Goal: Task Accomplishment & Management: Complete application form

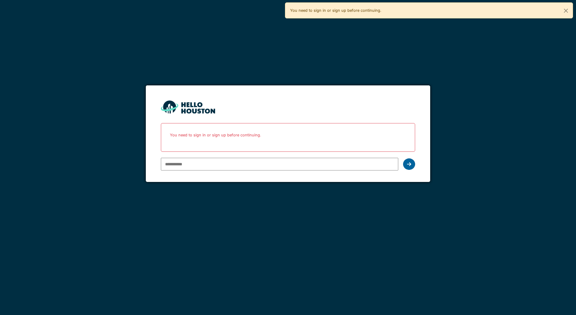
type input "**********"
click at [408, 164] on icon at bounding box center [409, 164] width 4 height 5
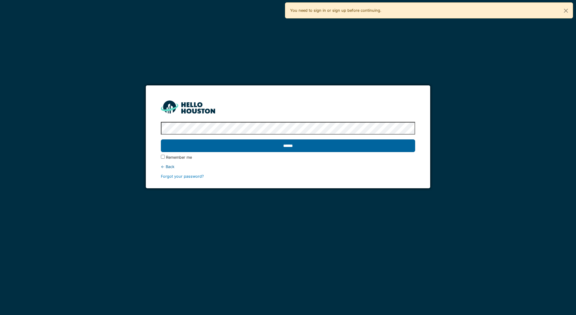
click at [287, 144] on input "******" at bounding box center [288, 145] width 254 height 13
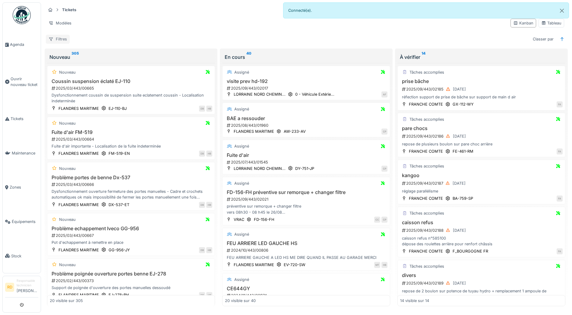
click at [59, 39] on div "Filtres" at bounding box center [58, 39] width 24 height 9
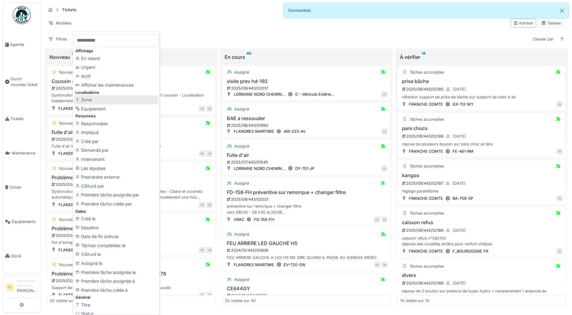
click at [88, 101] on div "Zone" at bounding box center [116, 99] width 84 height 9
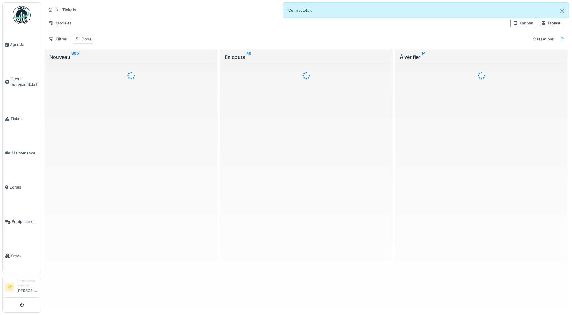
click at [83, 38] on div "Zone" at bounding box center [86, 39] width 9 height 6
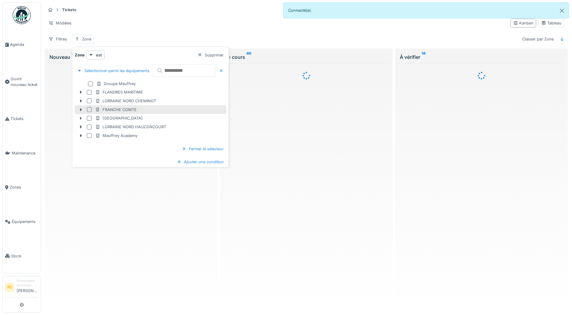
click at [88, 109] on div at bounding box center [89, 109] width 5 height 5
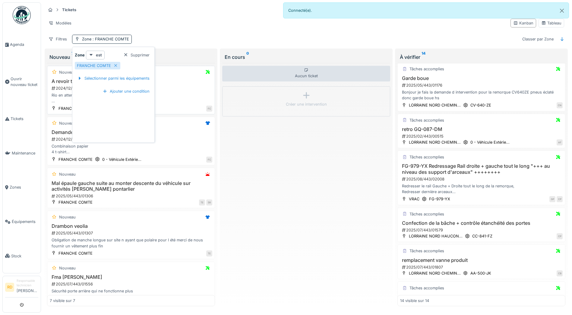
scroll to position [286, 0]
click at [108, 37] on span ": FRANCHE COMTE" at bounding box center [110, 39] width 38 height 5
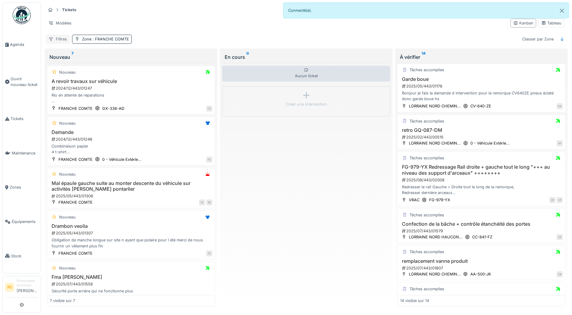
click at [61, 38] on div "Filtres" at bounding box center [58, 39] width 24 height 9
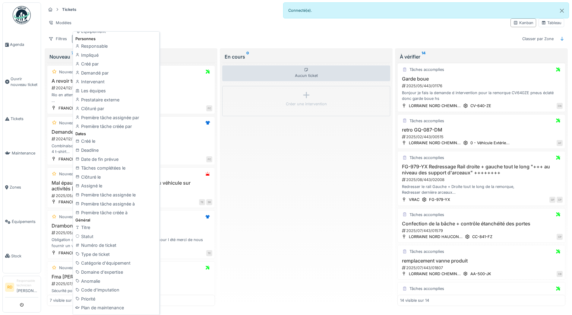
scroll to position [0, 0]
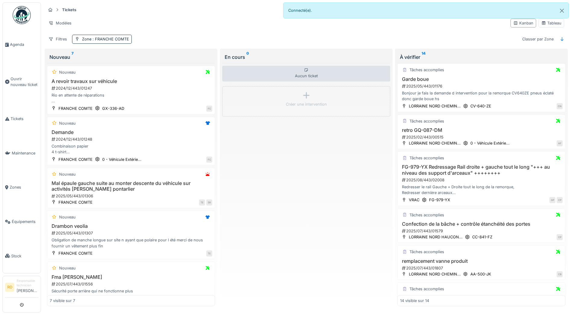
click at [187, 37] on div "Filtres Zone : FRANCHE COMTE Classer par Zone" at bounding box center [306, 39] width 520 height 9
click at [108, 40] on span ": FRANCHE COMTE" at bounding box center [110, 39] width 38 height 5
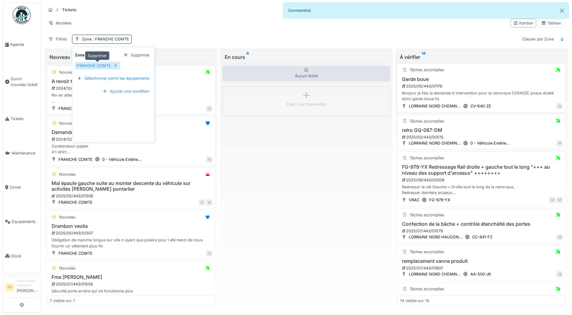
click at [100, 66] on div "FRANCHE COMTE" at bounding box center [94, 66] width 34 height 6
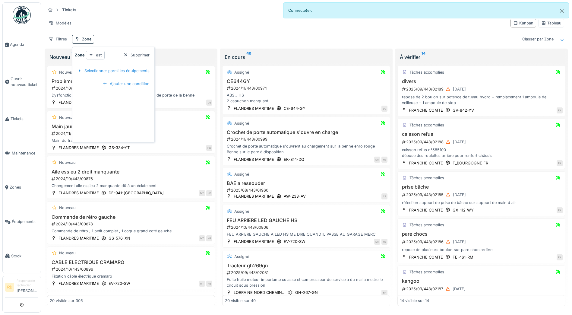
click at [91, 54] on icon at bounding box center [91, 55] width 5 height 4
click at [78, 56] on strong "Zone" at bounding box center [80, 55] width 10 height 6
click at [78, 55] on strong "Zone" at bounding box center [80, 55] width 10 height 6
click at [124, 54] on div at bounding box center [125, 55] width 5 height 6
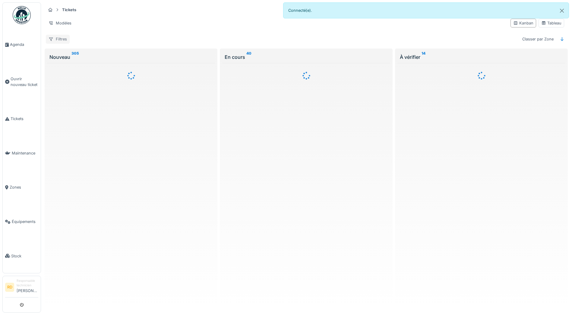
click at [61, 39] on div "Filtres" at bounding box center [58, 39] width 24 height 9
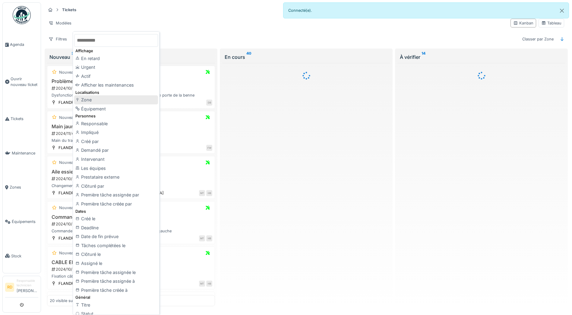
click at [88, 99] on div "Zone" at bounding box center [116, 99] width 84 height 9
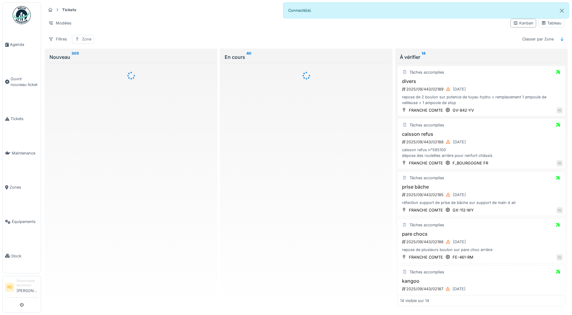
click at [87, 40] on div "Zone" at bounding box center [86, 39] width 9 height 6
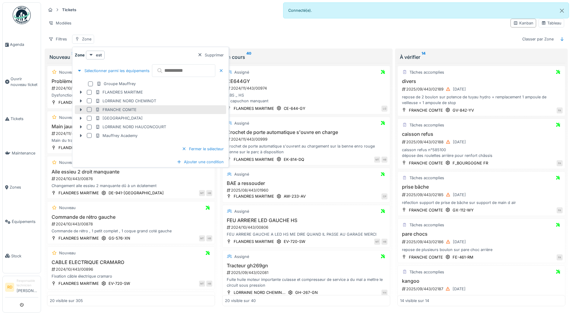
click at [90, 109] on div at bounding box center [89, 109] width 5 height 5
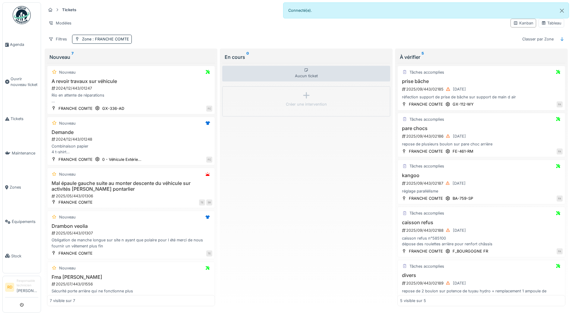
click at [195, 40] on div "Filtres Zone : FRANCHE COMTE Classer par Zone" at bounding box center [306, 39] width 520 height 9
click at [460, 96] on div "réfection support de prise de bâche sur support de main d air" at bounding box center [481, 97] width 162 height 6
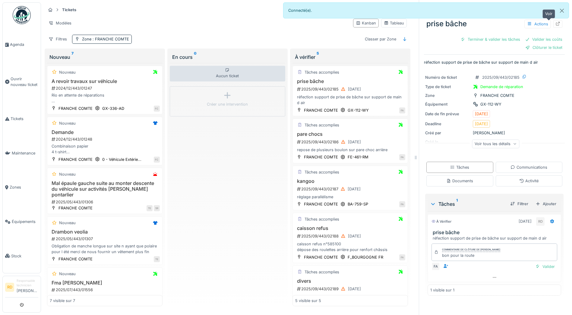
click at [553, 24] on div at bounding box center [557, 24] width 9 height 8
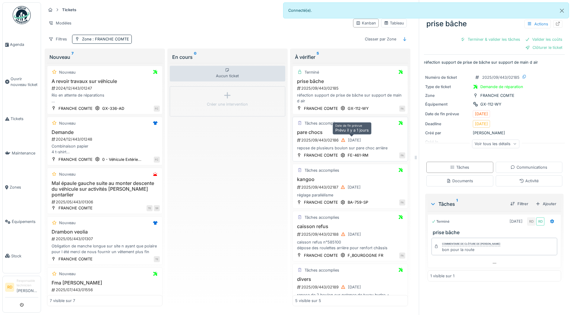
click at [338, 142] on div "[DATE]" at bounding box center [350, 140] width 24 height 8
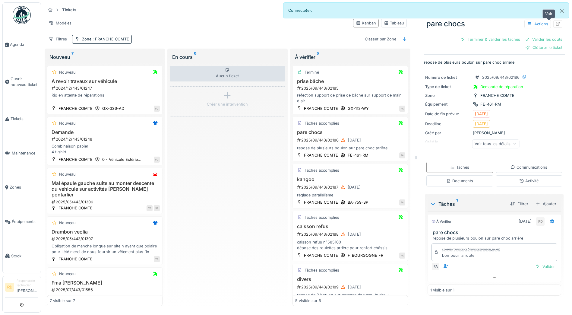
click at [555, 21] on div at bounding box center [557, 24] width 5 height 6
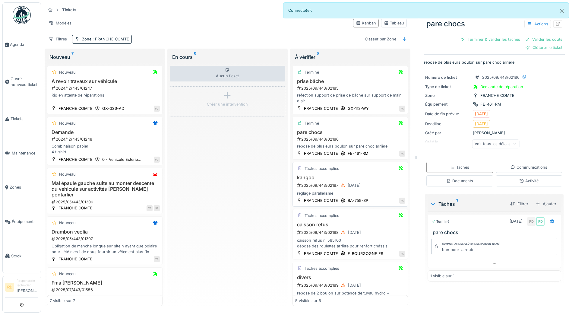
click at [320, 186] on div "2025/09/443/02187 24/09/2025" at bounding box center [350, 185] width 109 height 8
click at [556, 24] on icon at bounding box center [558, 24] width 4 height 4
click at [338, 239] on div "caisson refus n°585100 dépose des roulettes arrière pour renfort châssis" at bounding box center [350, 240] width 110 height 11
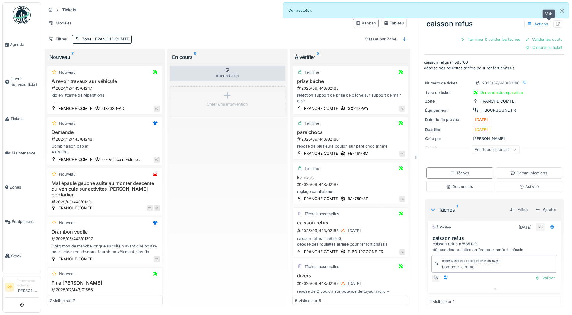
click at [555, 25] on icon at bounding box center [557, 24] width 5 height 4
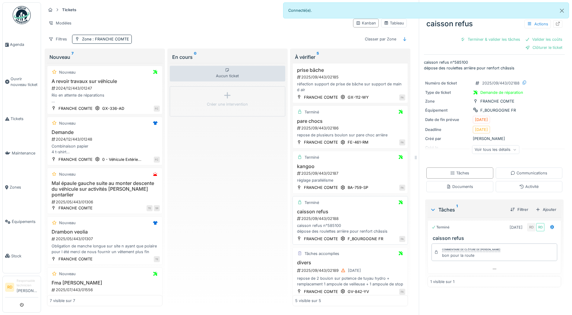
scroll to position [16, 0]
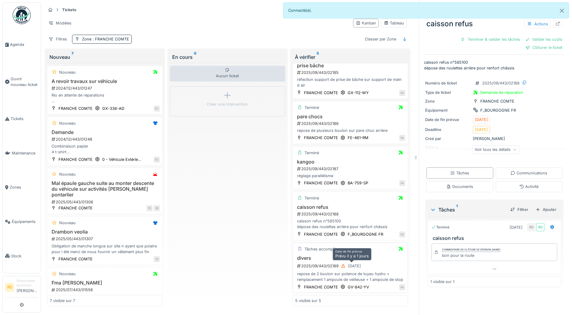
click at [338, 264] on div "[DATE]" at bounding box center [350, 266] width 24 height 8
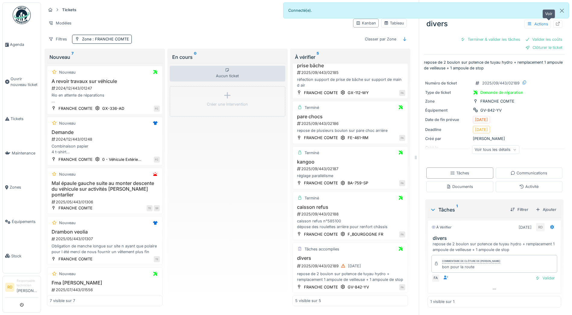
click at [555, 24] on icon at bounding box center [557, 24] width 5 height 4
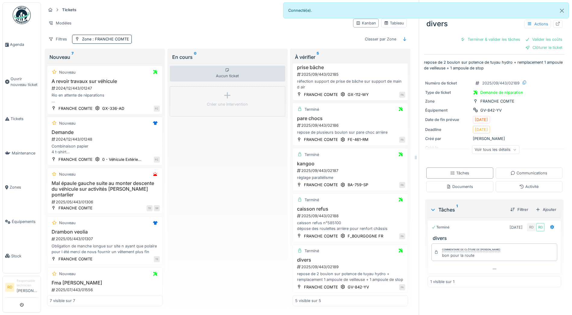
scroll to position [14, 0]
click at [28, 80] on span "Ouvrir nouveau ticket" at bounding box center [25, 81] width 28 height 11
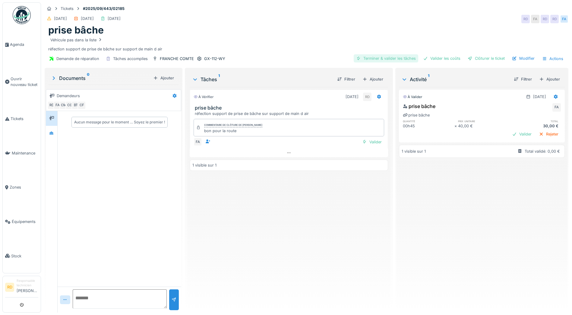
click at [382, 58] on div "Terminer & valider les tâches" at bounding box center [386, 58] width 64 height 8
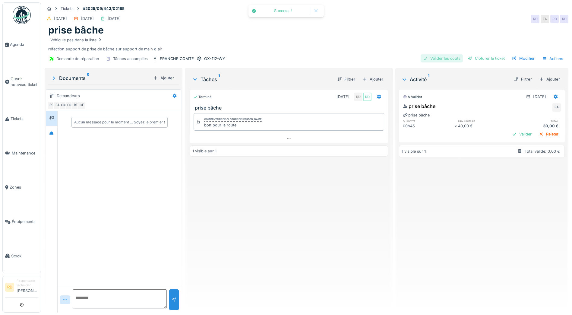
click at [436, 58] on div "Valider les coûts" at bounding box center [441, 58] width 42 height 8
click at [481, 58] on div "Clôturer le ticket" at bounding box center [486, 58] width 42 height 8
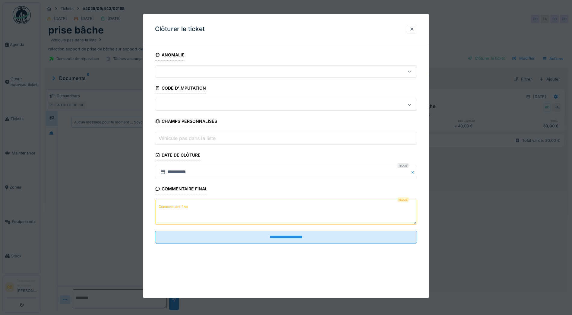
click at [181, 207] on label "Commentaire final" at bounding box center [173, 207] width 32 height 8
click at [181, 207] on textarea "Commentaire final" at bounding box center [286, 212] width 262 height 25
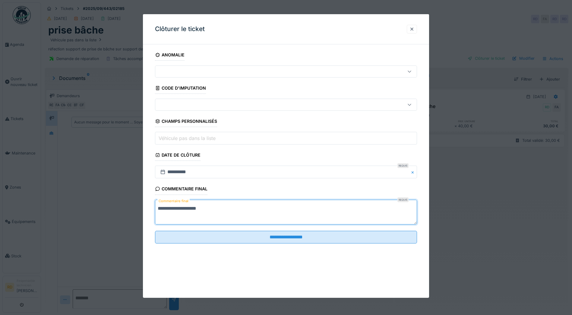
click at [190, 208] on textarea "**********" at bounding box center [286, 212] width 262 height 25
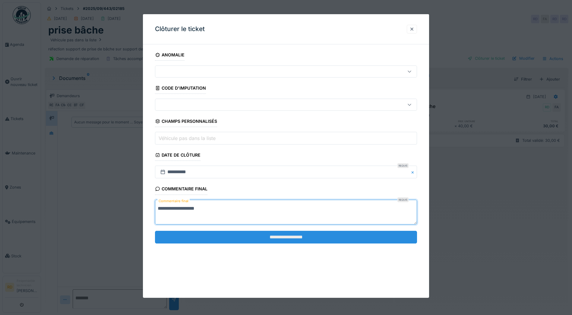
type textarea "**********"
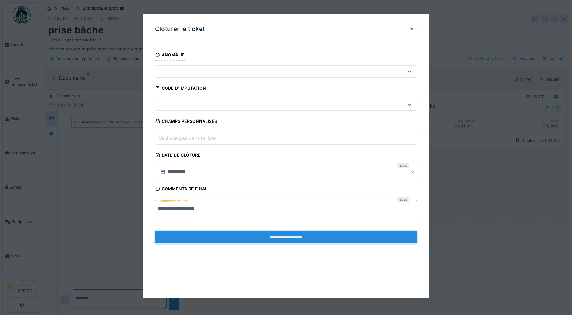
click at [281, 237] on input "**********" at bounding box center [286, 237] width 262 height 13
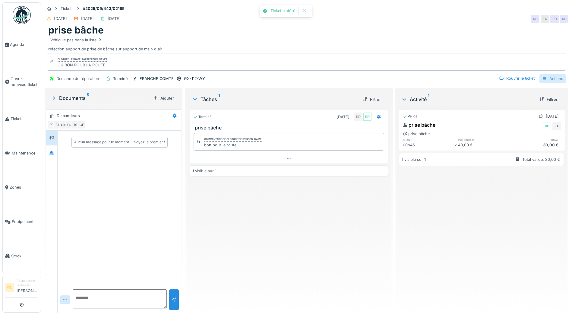
click at [548, 77] on div "Actions" at bounding box center [552, 78] width 27 height 9
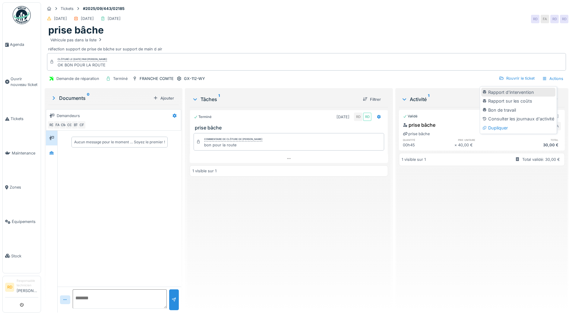
click at [530, 91] on div "Rapport d'intervention" at bounding box center [518, 92] width 74 height 9
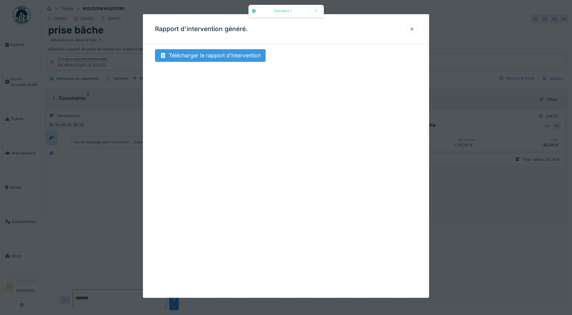
click at [233, 56] on div "Télécharger le rapport d'intervention" at bounding box center [210, 55] width 111 height 13
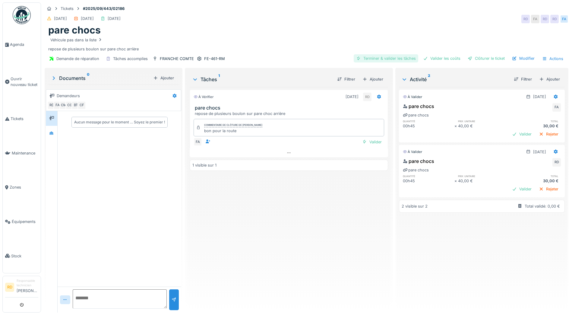
click at [383, 58] on div "Terminer & valider les tâches" at bounding box center [386, 58] width 64 height 8
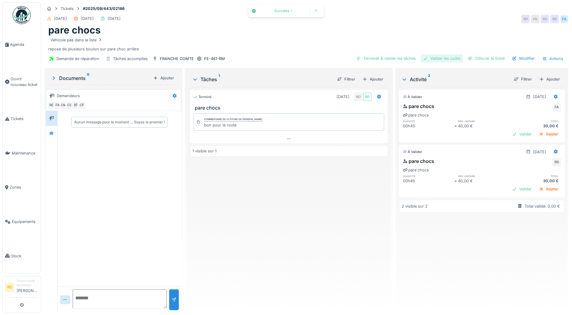
click at [431, 58] on div "Valider les coûts" at bounding box center [441, 58] width 42 height 8
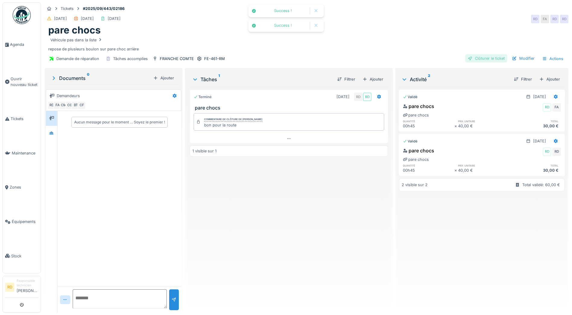
click at [478, 59] on div "Clôturer le ticket" at bounding box center [486, 58] width 42 height 8
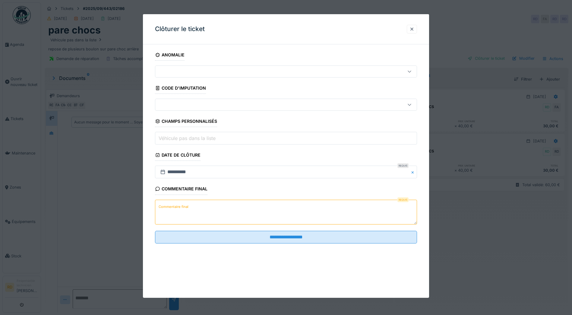
click at [188, 203] on label "Commentaire final" at bounding box center [173, 207] width 32 height 8
click at [188, 203] on textarea "Commentaire final" at bounding box center [286, 212] width 262 height 25
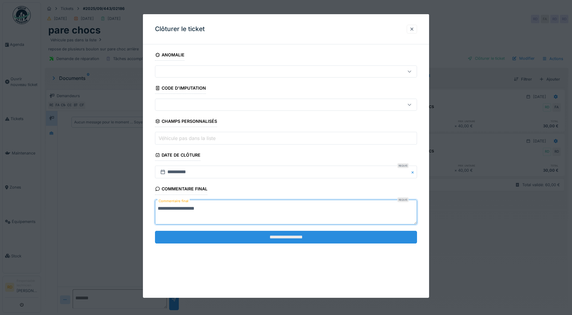
type textarea "**********"
click at [262, 234] on input "**********" at bounding box center [286, 237] width 262 height 13
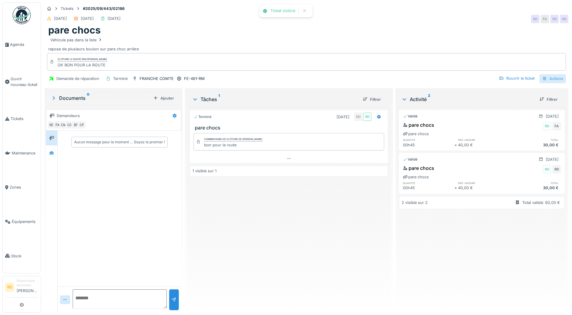
click at [546, 77] on div "Actions" at bounding box center [552, 78] width 27 height 9
click at [531, 92] on div "Rapport d'intervention" at bounding box center [518, 92] width 74 height 9
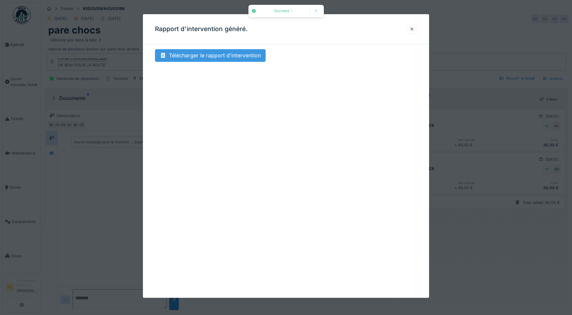
click at [190, 54] on div "Télécharger le rapport d'intervention" at bounding box center [210, 55] width 111 height 13
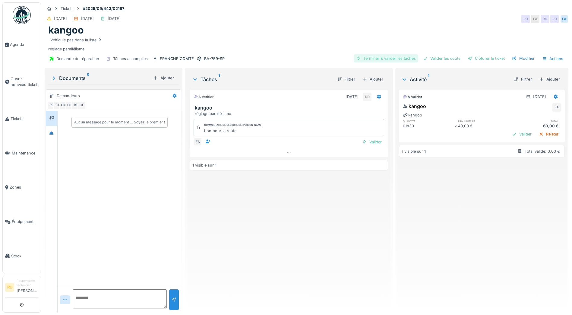
click at [387, 59] on div "Terminer & valider les tâches" at bounding box center [386, 58] width 64 height 8
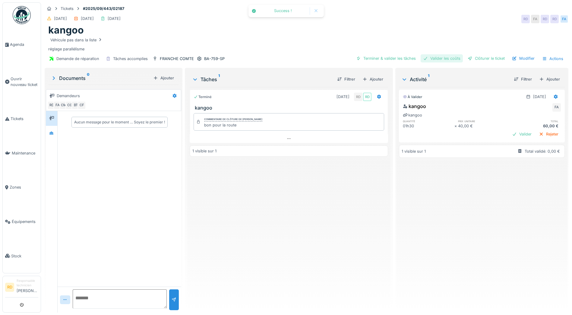
click at [435, 59] on div "Valider les coûts" at bounding box center [441, 58] width 42 height 8
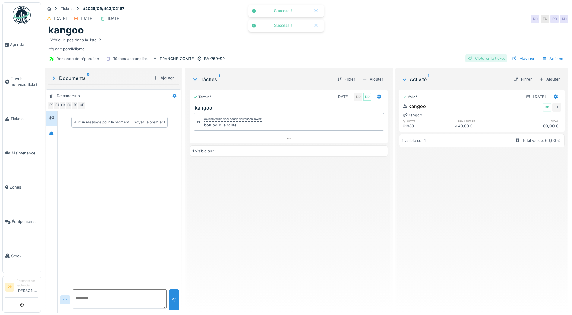
click at [479, 59] on div "Clôturer le ticket" at bounding box center [486, 58] width 42 height 8
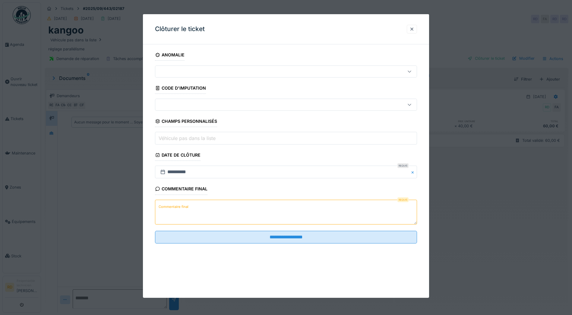
click at [175, 205] on label "Commentaire final" at bounding box center [173, 207] width 32 height 8
click at [175, 205] on textarea "Commentaire final" at bounding box center [286, 212] width 262 height 25
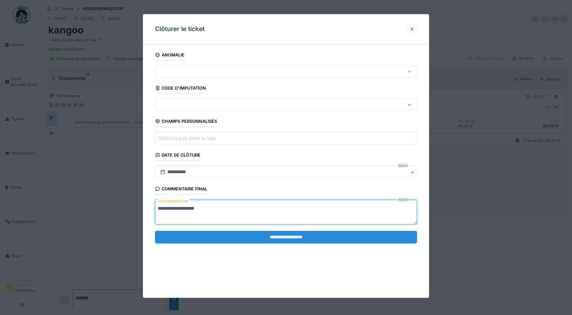
type textarea "**********"
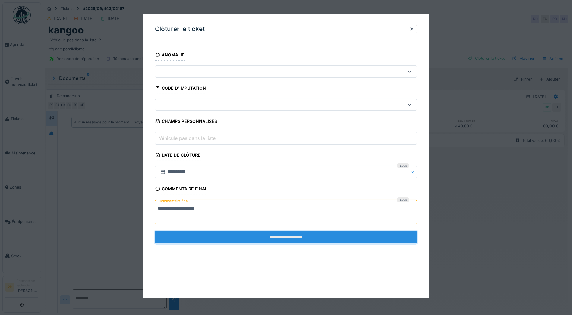
click at [297, 238] on input "**********" at bounding box center [286, 237] width 262 height 13
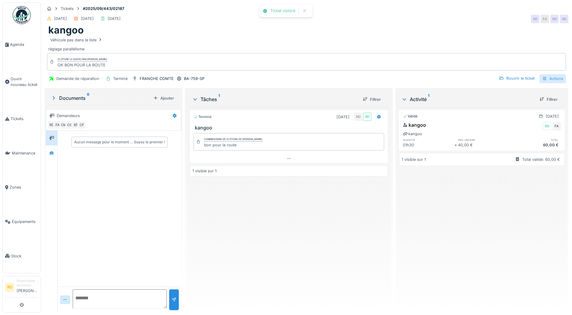
click at [550, 77] on div "Actions" at bounding box center [552, 78] width 27 height 9
click at [533, 90] on div "Rapport d'intervention" at bounding box center [518, 92] width 74 height 9
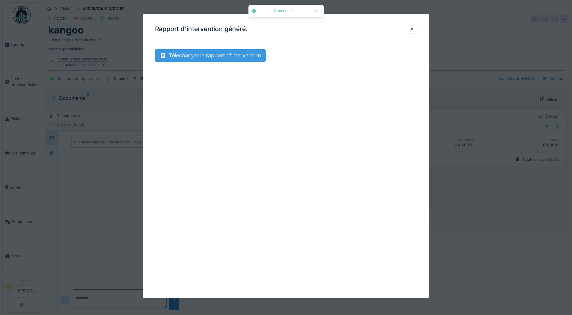
click at [220, 57] on div "Télécharger le rapport d'intervention" at bounding box center [210, 55] width 111 height 13
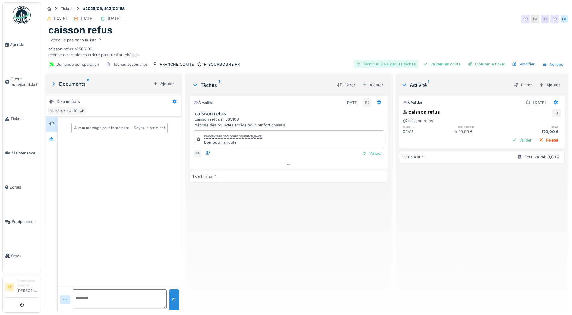
click at [390, 63] on div "Terminer & valider les tâches" at bounding box center [386, 64] width 64 height 8
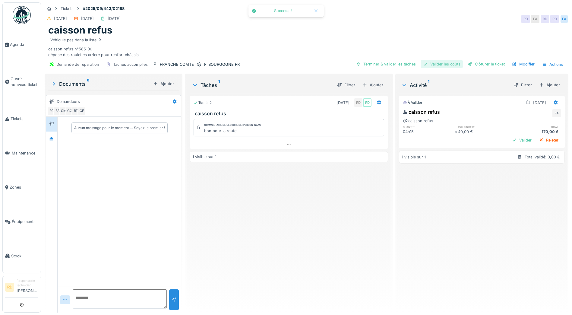
click at [437, 63] on div "Valider les coûts" at bounding box center [441, 64] width 42 height 8
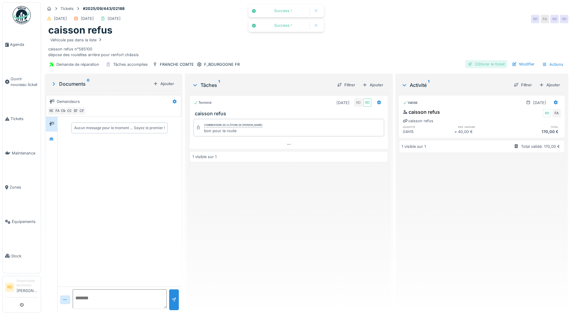
click at [480, 64] on div "Clôturer le ticket" at bounding box center [486, 64] width 42 height 8
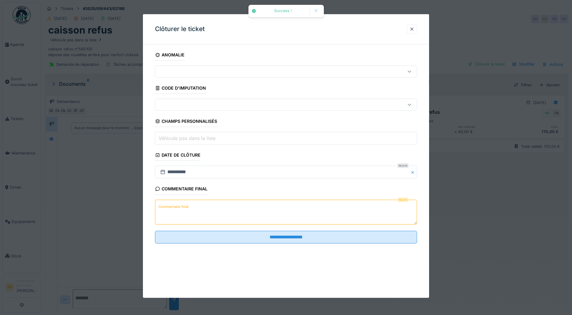
click at [176, 206] on label "Commentaire final" at bounding box center [173, 207] width 32 height 8
click at [176, 206] on textarea "Commentaire final" at bounding box center [286, 212] width 262 height 25
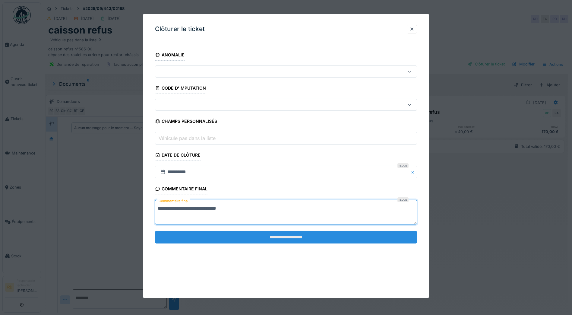
type textarea "**********"
click at [288, 237] on input "**********" at bounding box center [286, 237] width 262 height 13
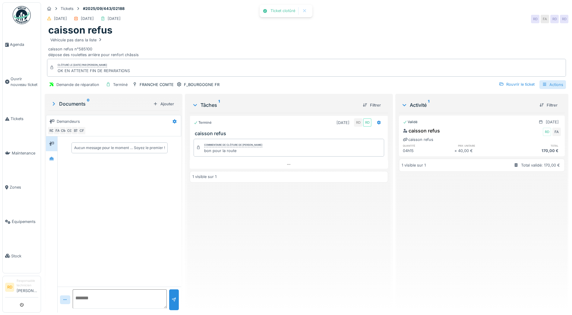
click at [546, 85] on div "Actions" at bounding box center [552, 84] width 27 height 9
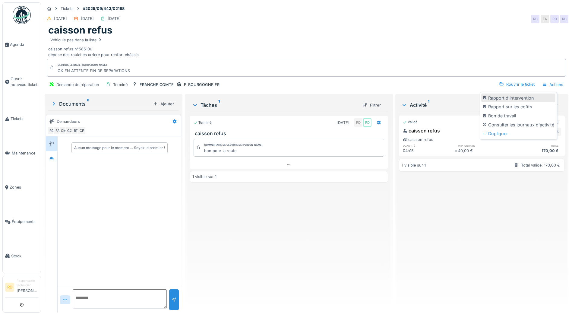
click at [526, 99] on div "Rapport d'intervention" at bounding box center [518, 97] width 74 height 9
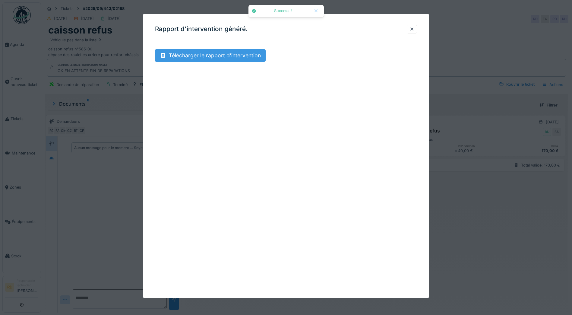
click at [227, 53] on div "Télécharger le rapport d'intervention" at bounding box center [210, 55] width 111 height 13
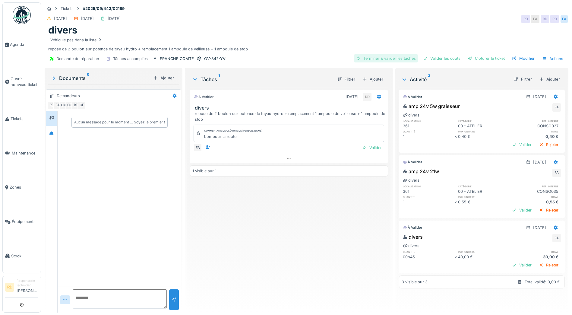
click at [385, 58] on div "Terminer & valider les tâches" at bounding box center [386, 58] width 64 height 8
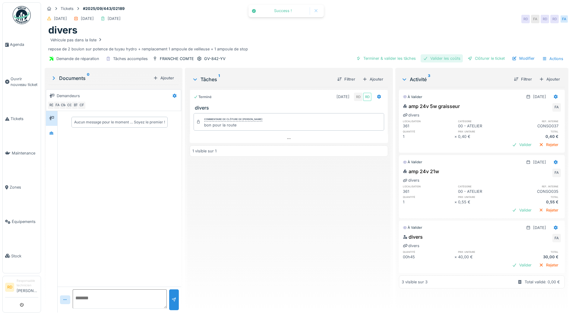
click at [443, 58] on div "Valider les coûts" at bounding box center [441, 58] width 42 height 8
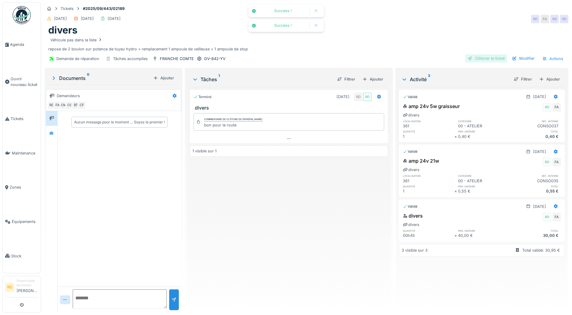
click at [477, 58] on div "Clôturer le ticket" at bounding box center [486, 58] width 42 height 8
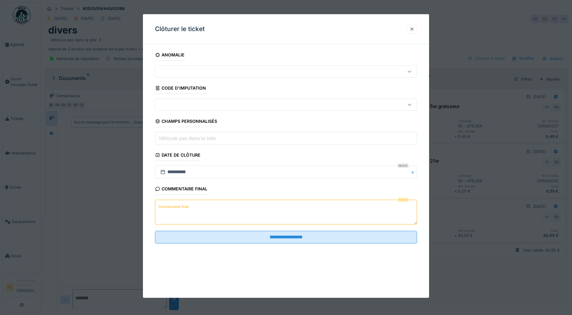
click at [181, 206] on label "Commentaire final" at bounding box center [173, 207] width 32 height 8
click at [181, 206] on textarea "Commentaire final" at bounding box center [286, 212] width 262 height 25
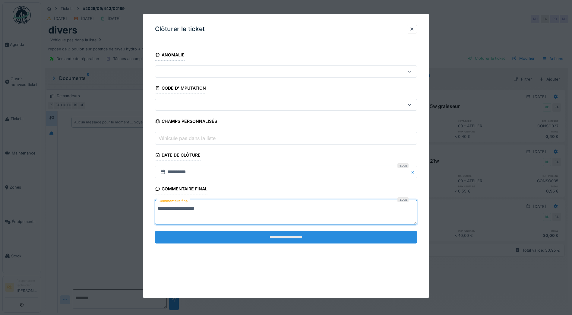
type textarea "**********"
click at [250, 235] on input "**********" at bounding box center [286, 237] width 262 height 13
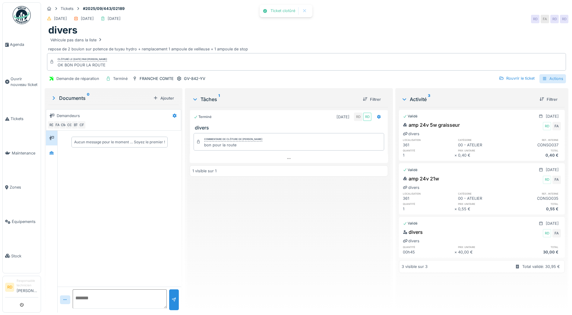
click at [549, 78] on div "Actions" at bounding box center [552, 78] width 27 height 9
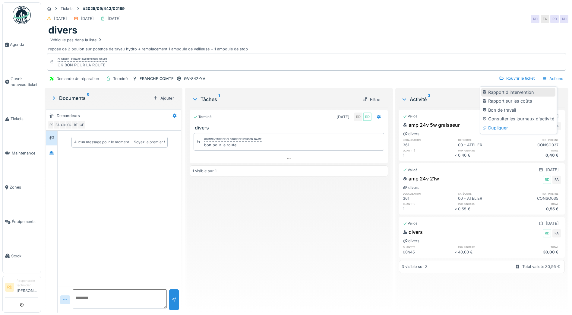
click at [536, 93] on div "Rapport d'intervention" at bounding box center [518, 92] width 74 height 9
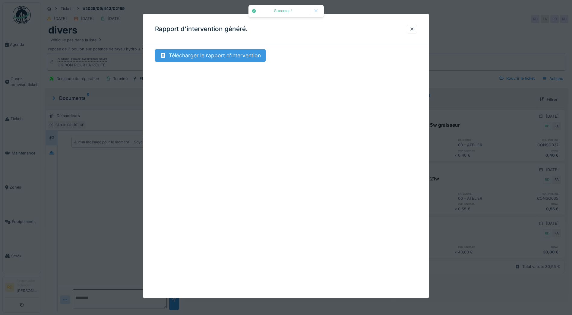
click at [228, 53] on div "Télécharger le rapport d'intervention" at bounding box center [210, 55] width 111 height 13
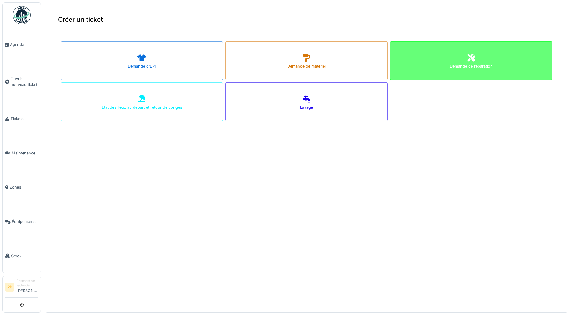
click at [467, 60] on icon at bounding box center [471, 57] width 9 height 7
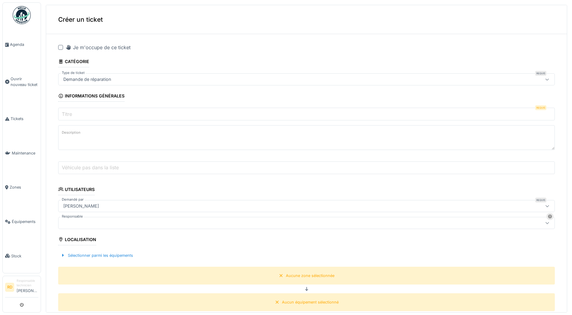
click at [70, 113] on label "Titre" at bounding box center [67, 113] width 13 height 7
click at [70, 113] on input "Titre" at bounding box center [306, 114] width 496 height 13
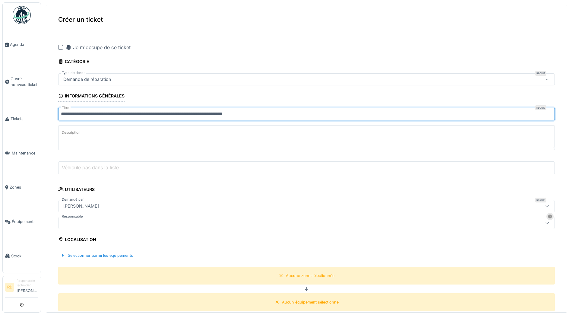
click at [205, 112] on input "**********" at bounding box center [306, 114] width 496 height 13
click at [285, 114] on input "**********" at bounding box center [306, 114] width 496 height 13
type input "**********"
click at [65, 223] on div at bounding box center [279, 222] width 437 height 7
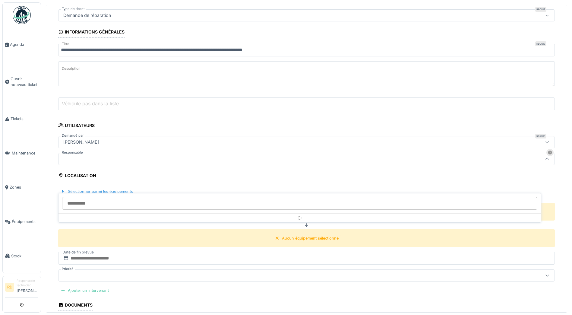
scroll to position [64, 0]
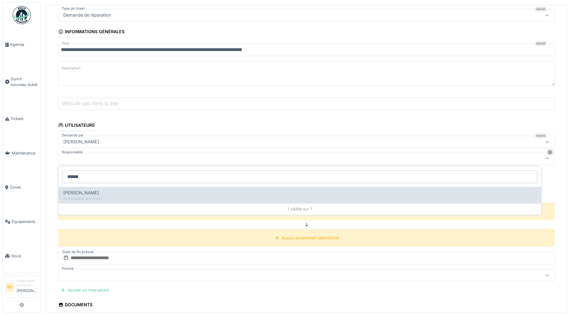
type input "******"
click at [89, 192] on span "[PERSON_NAME]" at bounding box center [81, 192] width 36 height 7
type input "*****"
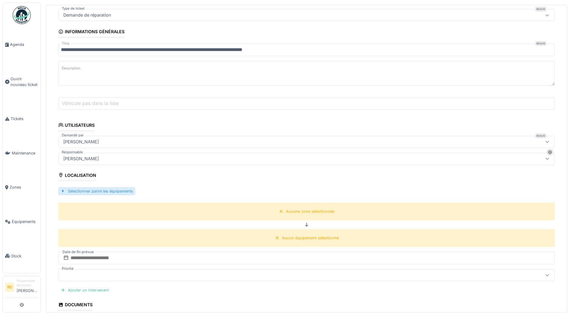
click at [88, 190] on div "Sélectionner parmi les équipements" at bounding box center [96, 191] width 77 height 8
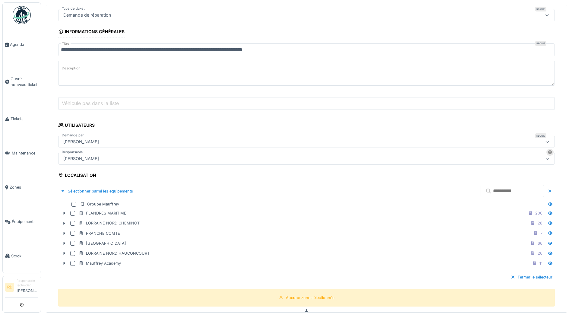
click at [480, 189] on input "text" at bounding box center [511, 190] width 63 height 13
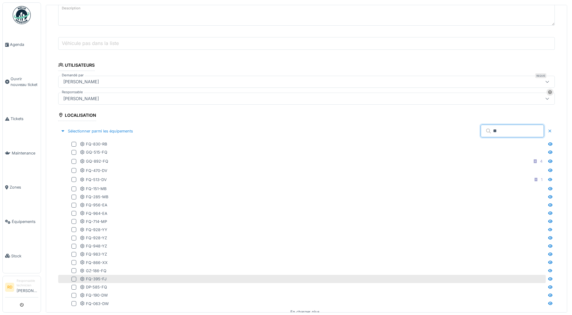
scroll to position [124, 0]
type input "**"
click at [72, 277] on div at bounding box center [73, 278] width 5 height 5
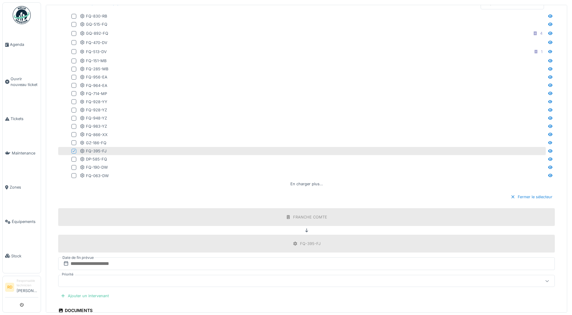
scroll to position [275, 0]
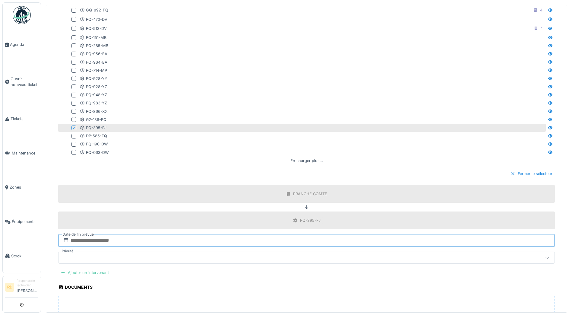
click at [93, 238] on input "text" at bounding box center [306, 240] width 496 height 13
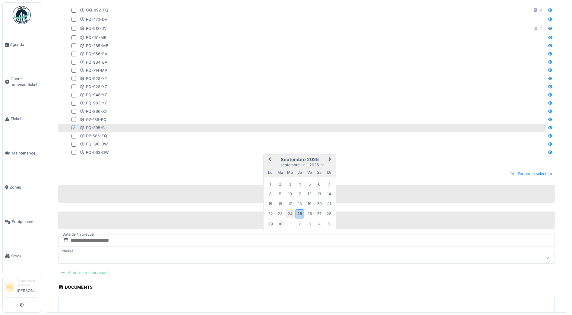
click at [288, 212] on div "24" at bounding box center [290, 213] width 8 height 8
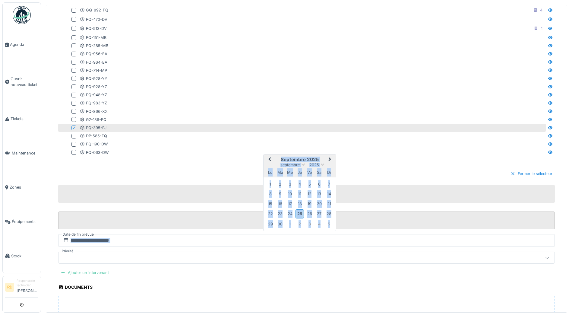
click at [288, 212] on div "FQ-395-FJ" at bounding box center [306, 220] width 496 height 18
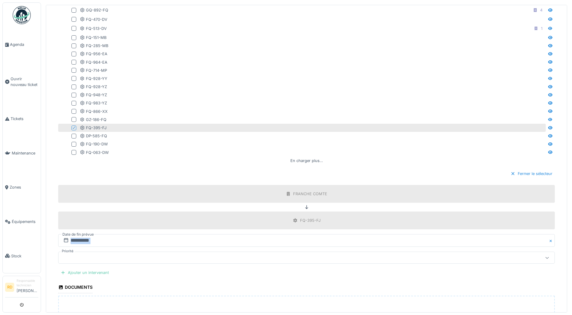
click at [96, 270] on div "Ajouter un intervenant" at bounding box center [84, 272] width 53 height 8
click at [83, 304] on div "Vos utilisateurs" at bounding box center [81, 306] width 40 height 7
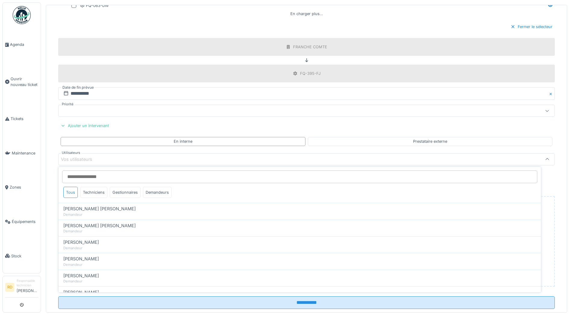
scroll to position [423, 0]
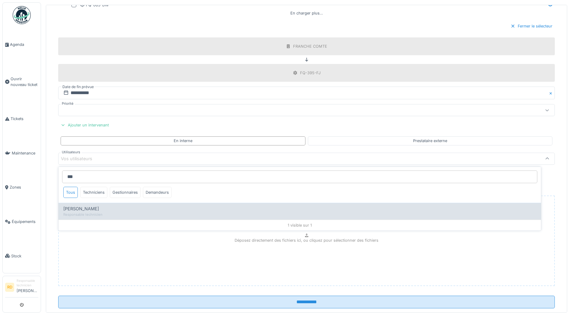
type input "***"
click at [87, 207] on span "[PERSON_NAME]" at bounding box center [81, 208] width 36 height 7
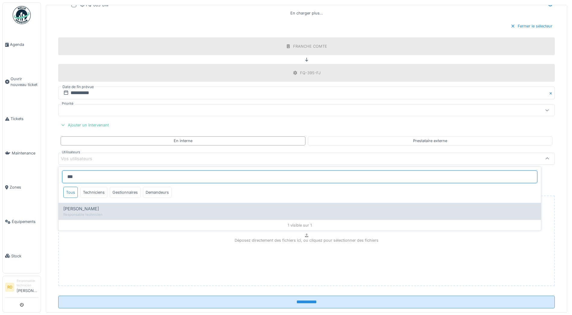
type input "*****"
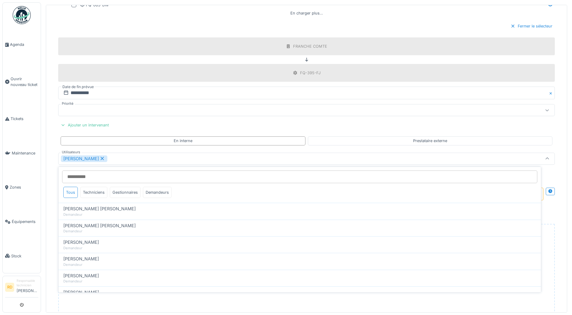
click at [133, 156] on div "[PERSON_NAME]" at bounding box center [279, 158] width 437 height 7
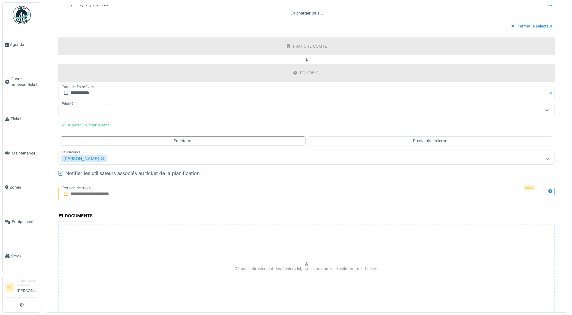
click at [113, 190] on input "text" at bounding box center [300, 193] width 485 height 13
click at [283, 261] on div "24" at bounding box center [284, 263] width 8 height 8
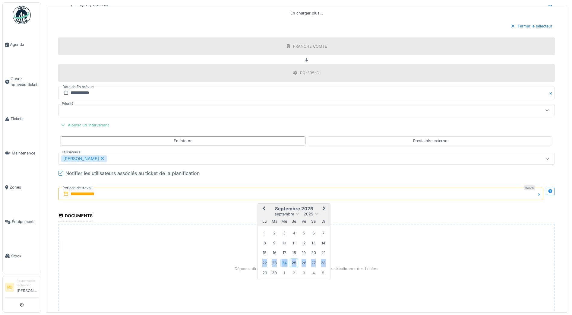
click at [283, 261] on div "24" at bounding box center [284, 263] width 8 height 8
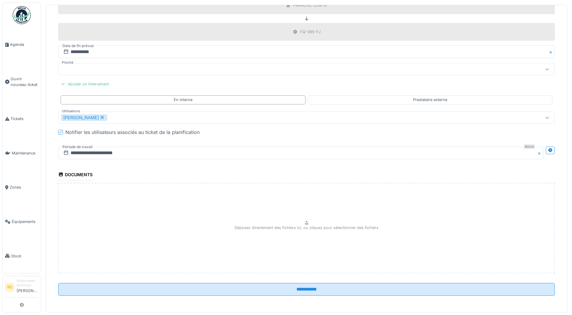
scroll to position [464, 0]
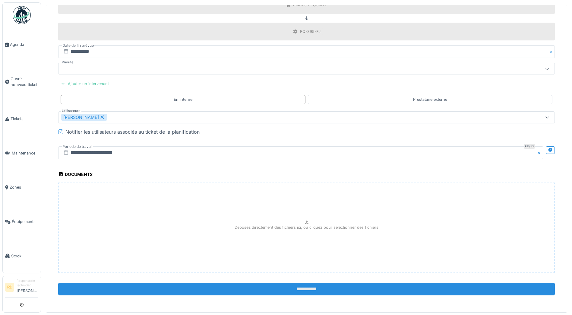
click at [291, 285] on input "**********" at bounding box center [306, 288] width 496 height 13
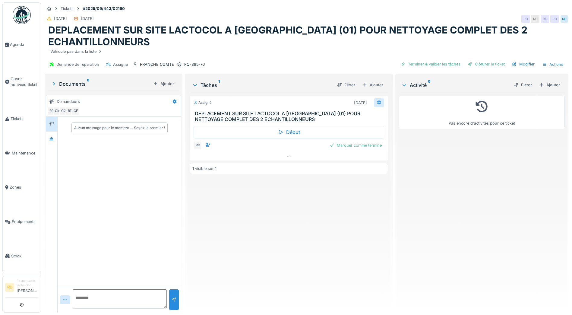
click at [377, 102] on icon at bounding box center [379, 102] width 4 height 4
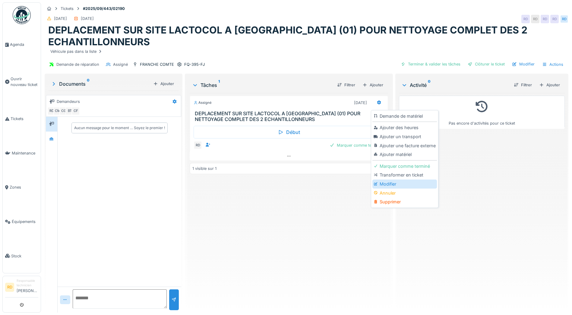
click at [387, 182] on div "Modifier" at bounding box center [404, 183] width 64 height 9
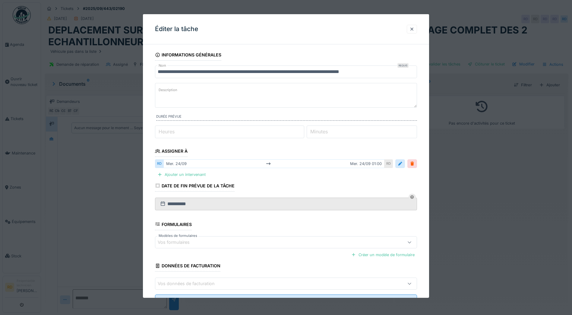
click at [161, 130] on label "Heures" at bounding box center [166, 131] width 18 height 7
click at [161, 130] on input "*" at bounding box center [229, 131] width 149 height 13
type input "*"
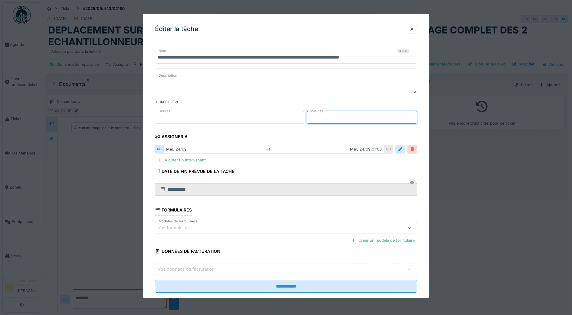
scroll to position [26, 0]
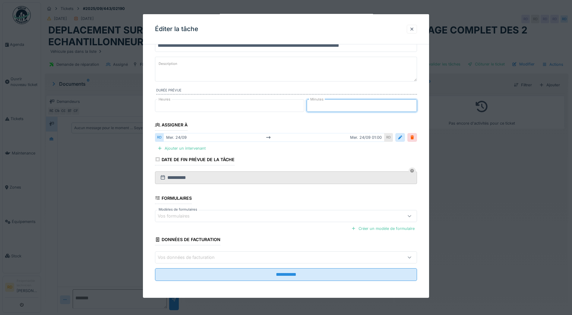
type input "**"
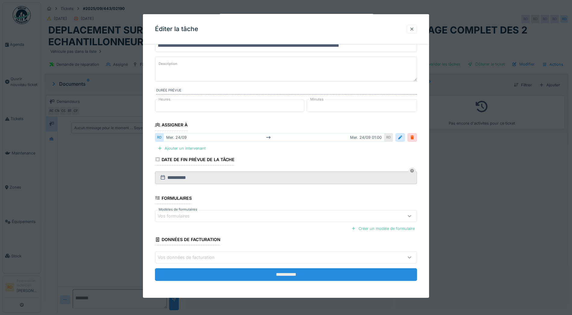
click at [287, 275] on input "**********" at bounding box center [286, 274] width 262 height 13
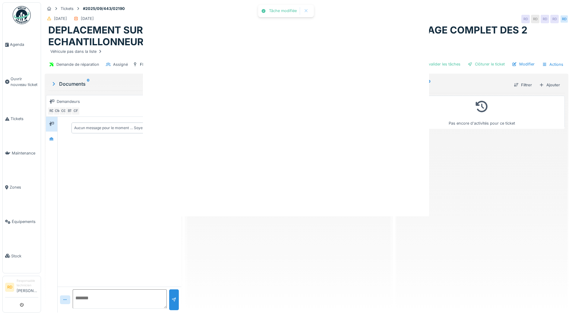
scroll to position [0, 0]
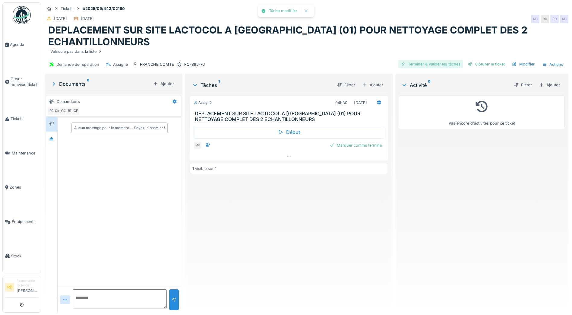
click at [426, 64] on div "Terminer & valider les tâches" at bounding box center [430, 64] width 64 height 8
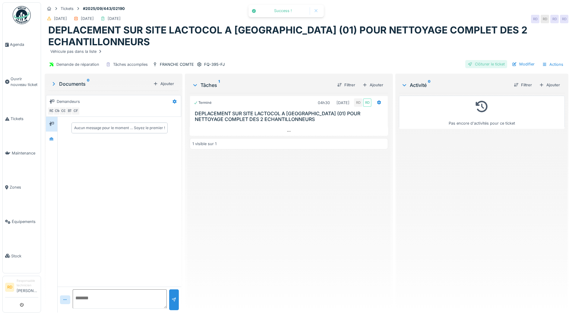
click at [479, 63] on div "Clôturer le ticket" at bounding box center [486, 64] width 42 height 8
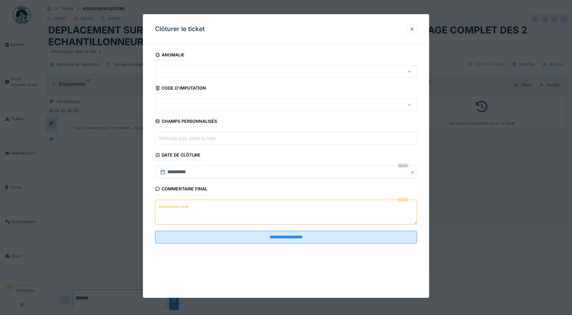
click at [189, 205] on textarea "Commentaire final" at bounding box center [286, 212] width 262 height 25
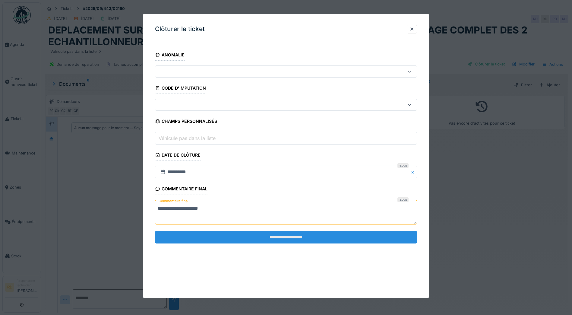
type textarea "**********"
click at [288, 235] on input "**********" at bounding box center [286, 237] width 262 height 13
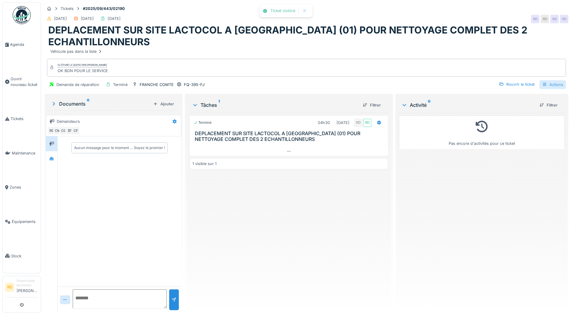
click at [544, 83] on div "Actions" at bounding box center [552, 84] width 27 height 9
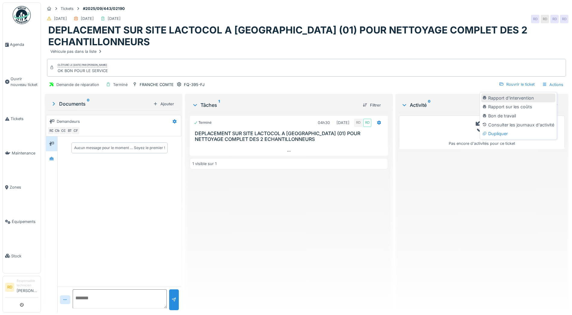
click at [504, 97] on div "Rapport d'intervention" at bounding box center [518, 97] width 74 height 9
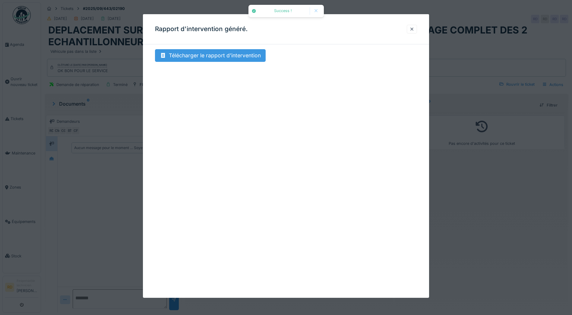
click at [199, 57] on div "Télécharger le rapport d'intervention" at bounding box center [210, 55] width 111 height 13
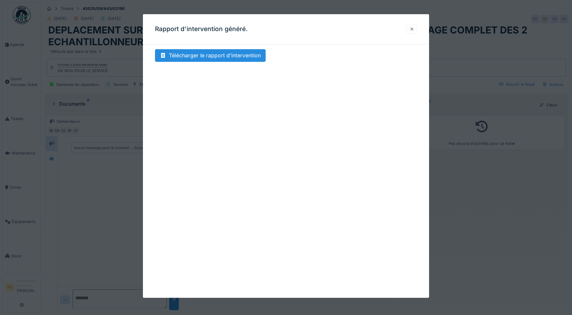
click at [414, 29] on div at bounding box center [411, 29] width 5 height 6
